Goal: Task Accomplishment & Management: Manage account settings

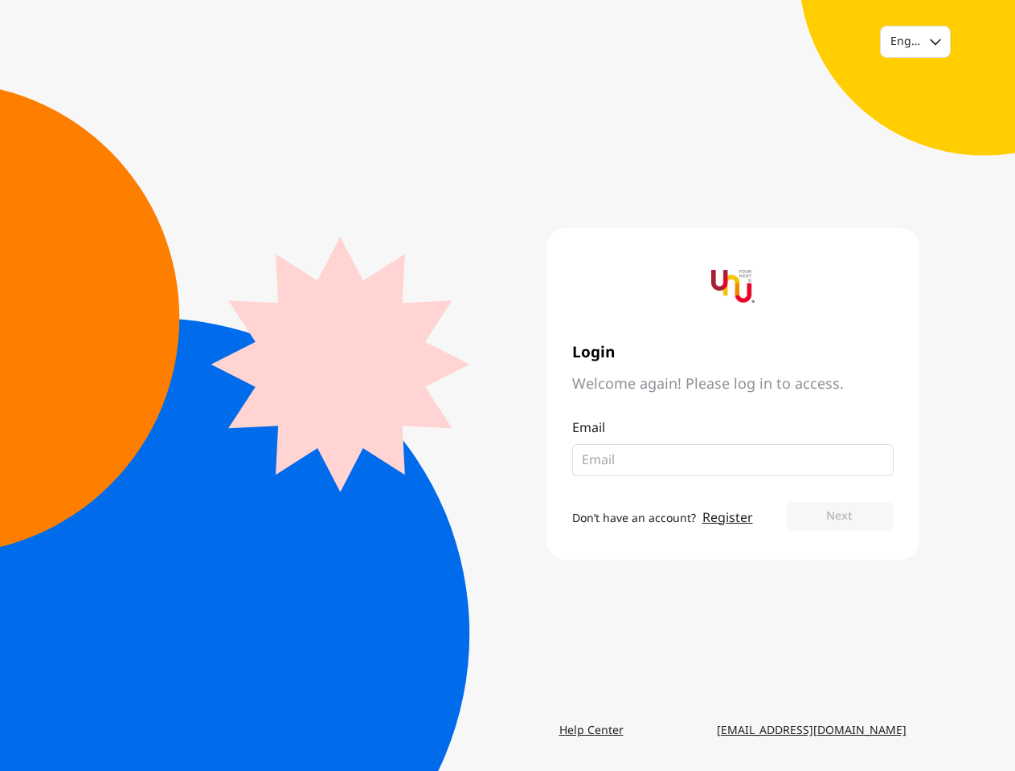
click at [508, 386] on div "Login Welcome again! Please log in to access. Email Don’t have an account? Regi…" at bounding box center [713, 394] width 411 height 332
